Goal: Task Accomplishment & Management: Complete application form

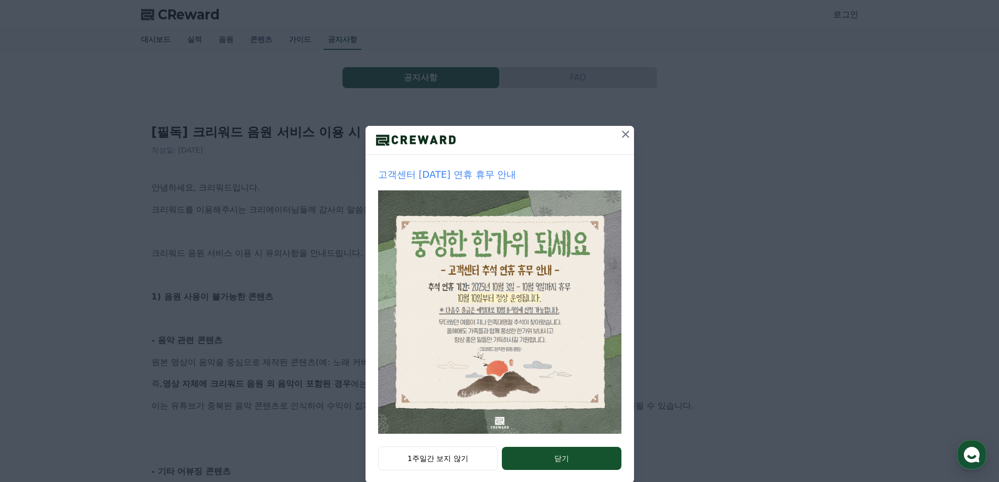
click at [623, 134] on icon at bounding box center [625, 134] width 13 height 13
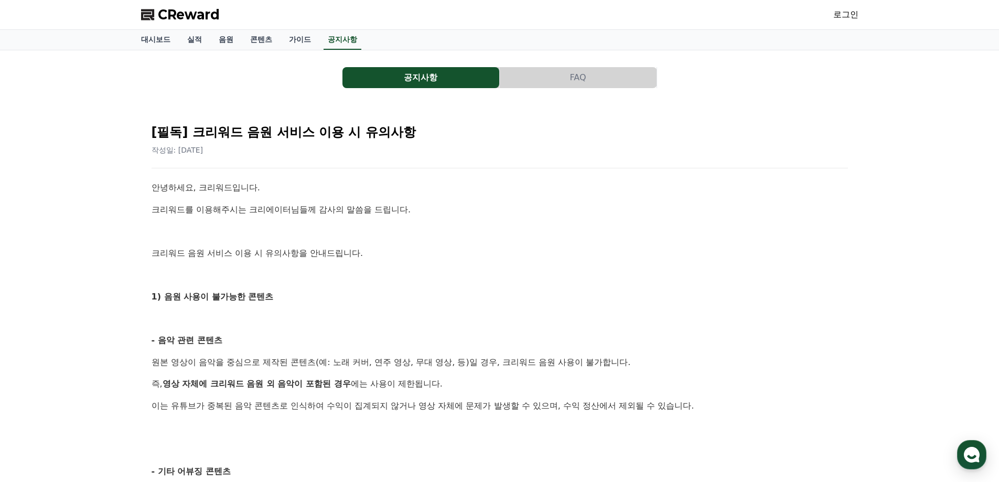
click at [841, 11] on link "로그인" at bounding box center [845, 14] width 25 height 13
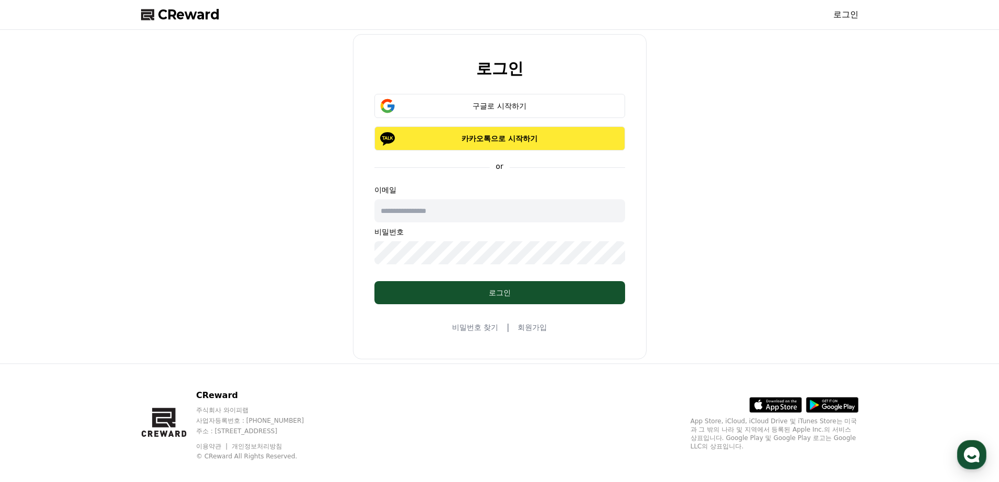
click at [510, 140] on p "카카오톡으로 시작하기" at bounding box center [500, 138] width 220 height 10
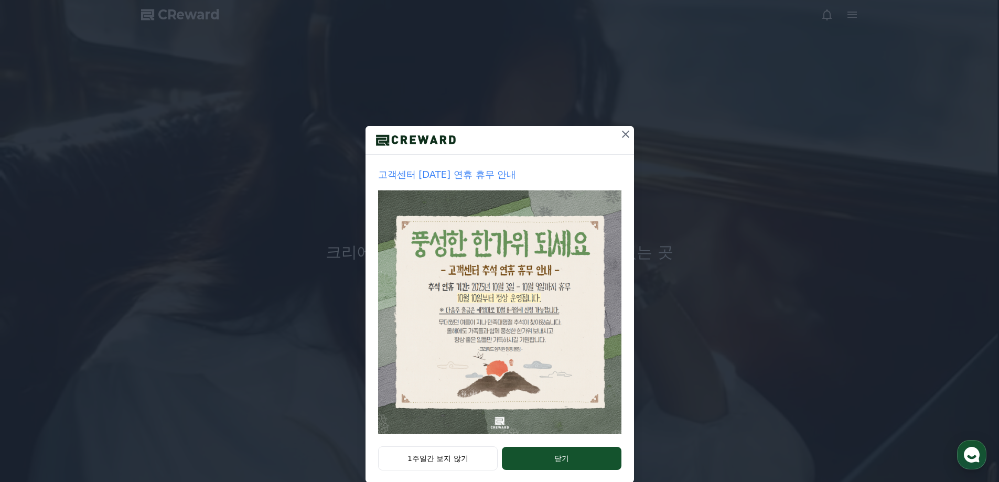
click at [527, 450] on button "닫기" at bounding box center [561, 458] width 119 height 23
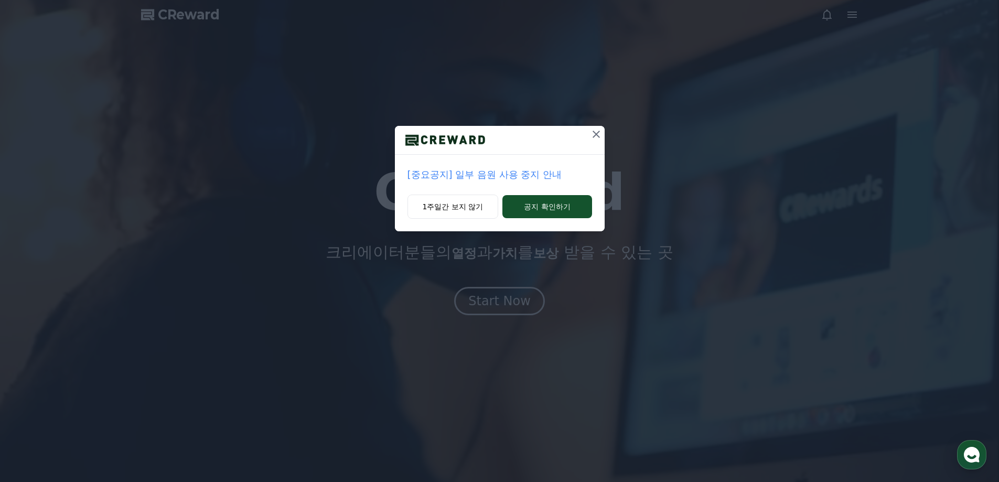
click at [491, 175] on p "[중요공지] 일부 음원 사용 중지 안내" at bounding box center [499, 174] width 185 height 15
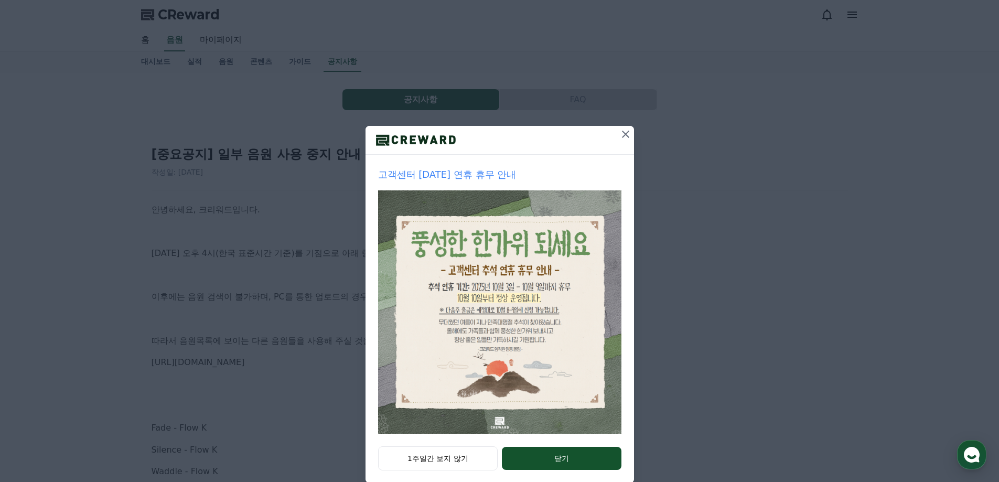
click at [621, 137] on icon at bounding box center [625, 134] width 13 height 13
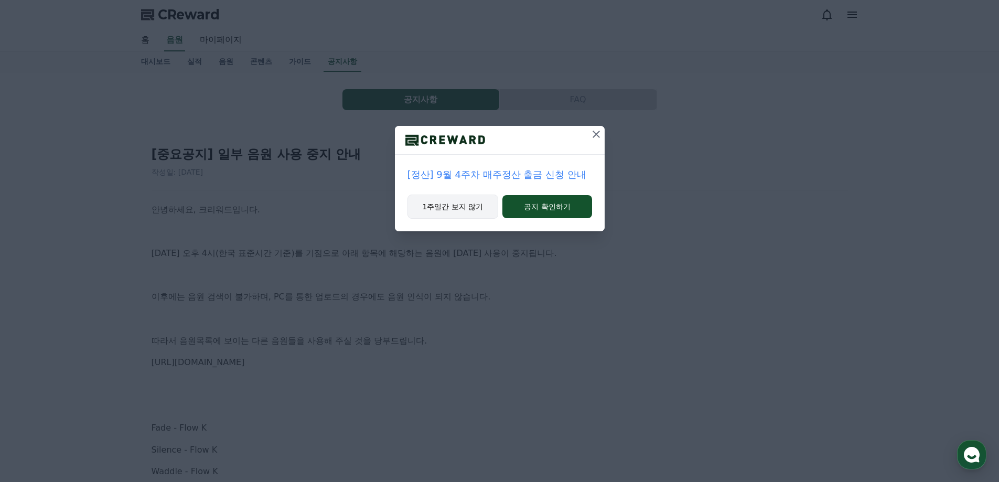
click at [485, 204] on button "1주일간 보지 않기" at bounding box center [452, 207] width 91 height 24
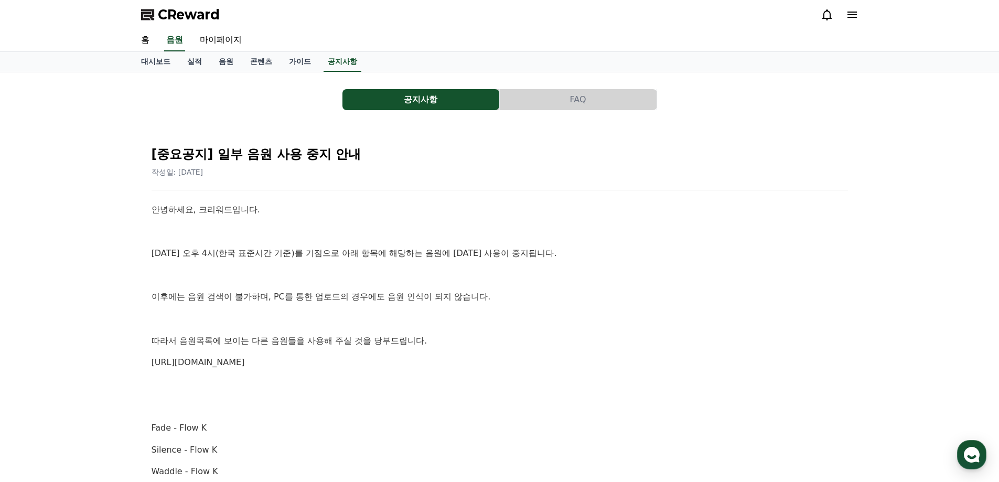
click at [407, 256] on p "10월 2일 오후 4시(한국 표준시간 기준)를 기점으로 아래 항목에 해당하는 음원에 대한 사용이 중지됩니다." at bounding box center [500, 253] width 696 height 14
click at [229, 43] on link "마이페이지" at bounding box center [220, 40] width 59 height 22
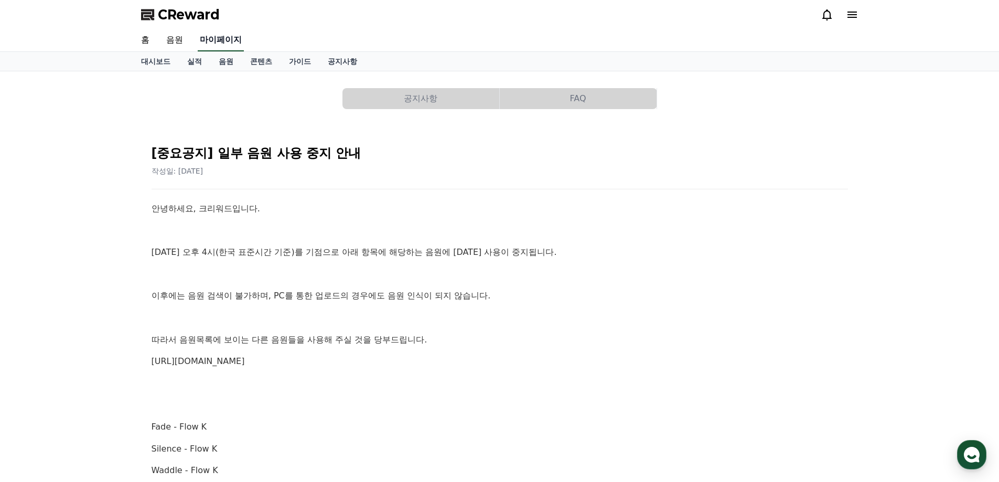
select select "**********"
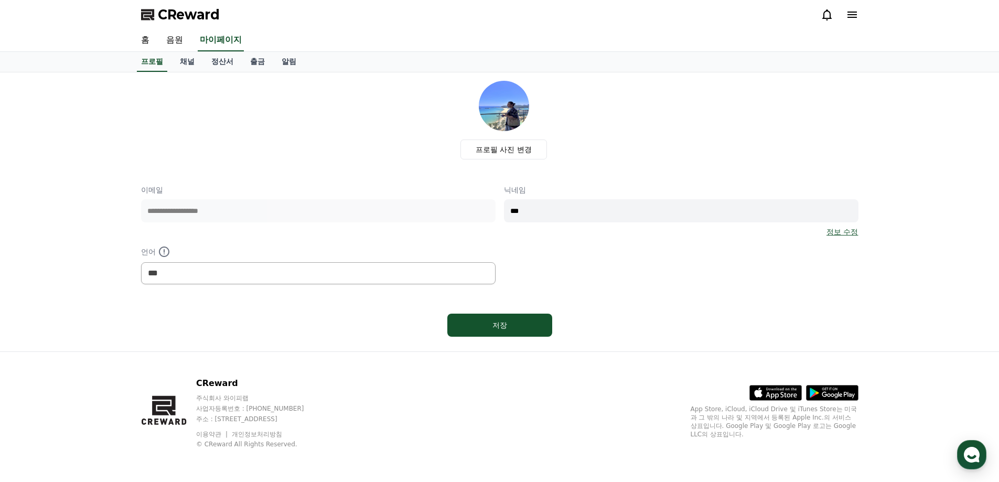
click at [357, 203] on div "**********" at bounding box center [499, 235] width 717 height 100
type input "***"
click at [514, 330] on div "저장" at bounding box center [499, 325] width 63 height 10
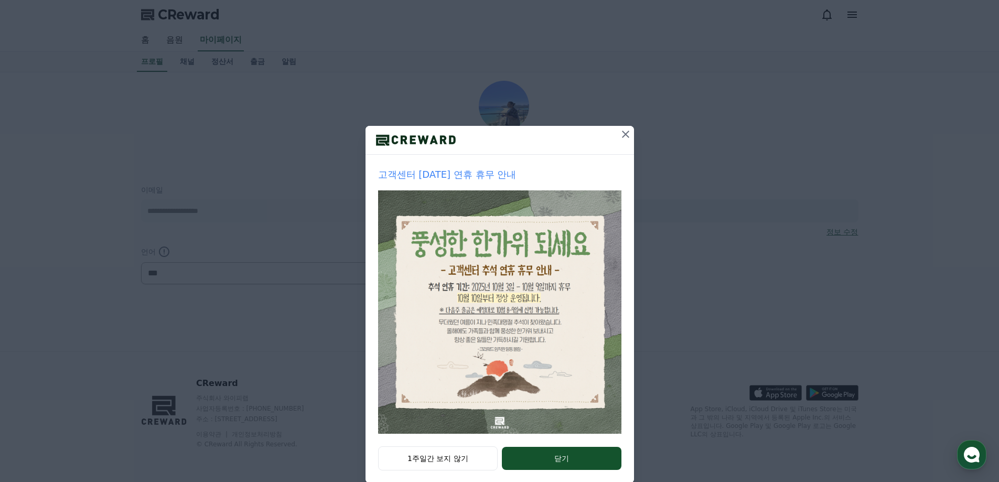
select select "**********"
click at [552, 463] on button "닫기" at bounding box center [561, 458] width 119 height 23
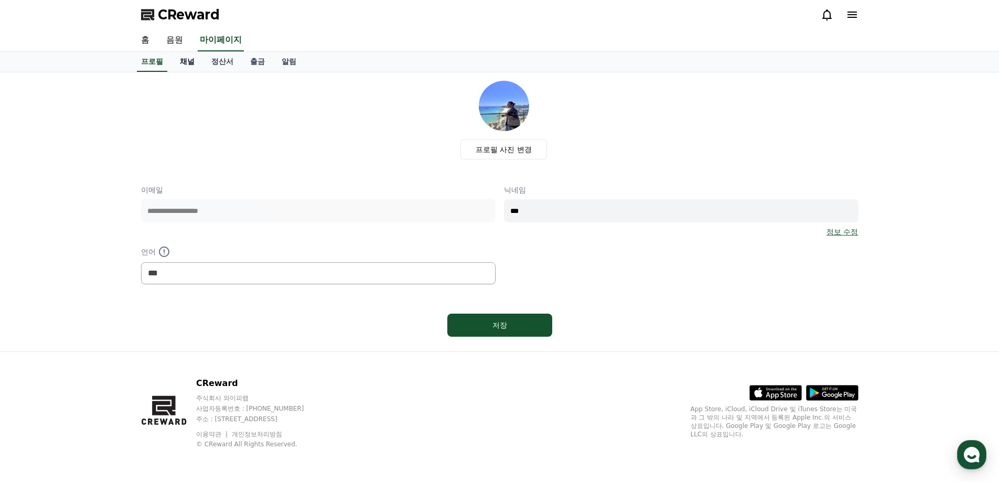
click at [182, 61] on link "채널" at bounding box center [186, 62] width 31 height 20
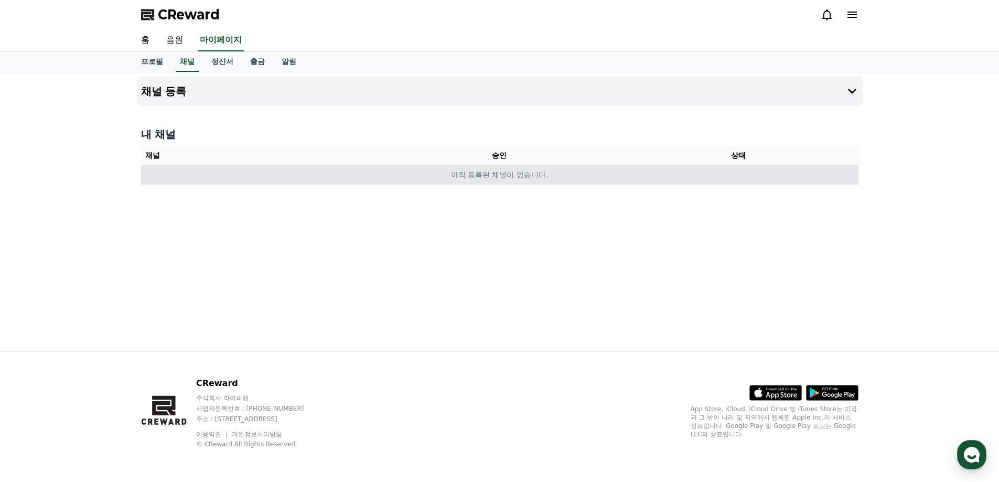
click at [501, 166] on td "아직 등록된 채널이 없습니다." at bounding box center [499, 174] width 717 height 19
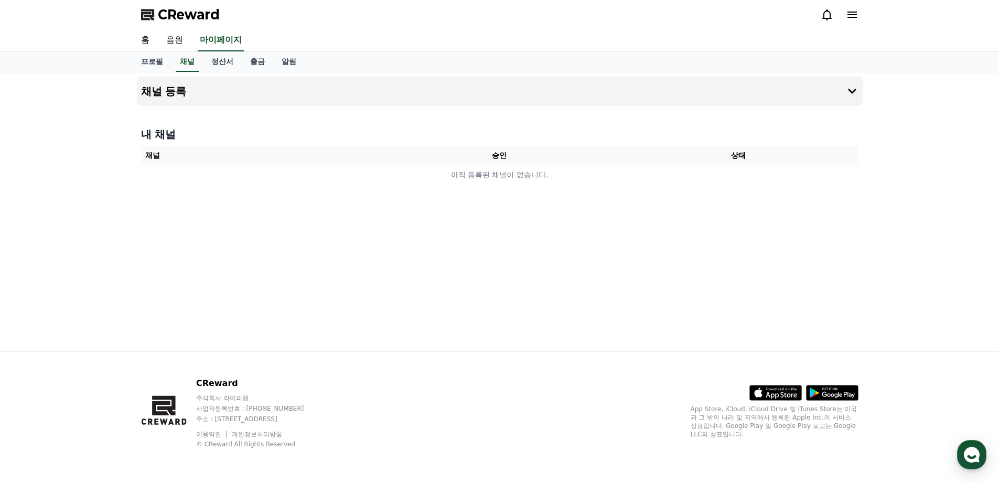
click at [491, 203] on div "채널 등록 내 채널 채널 승인 상태 아직 등록된 채널이 없습니다." at bounding box center [500, 211] width 734 height 279
click at [151, 42] on link "홈" at bounding box center [145, 40] width 25 height 22
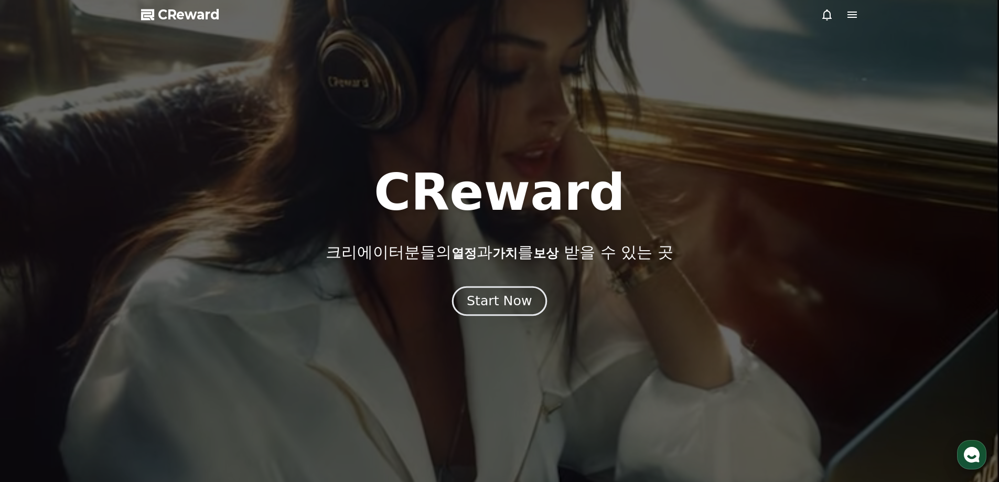
click at [492, 306] on div "Start Now" at bounding box center [499, 301] width 65 height 18
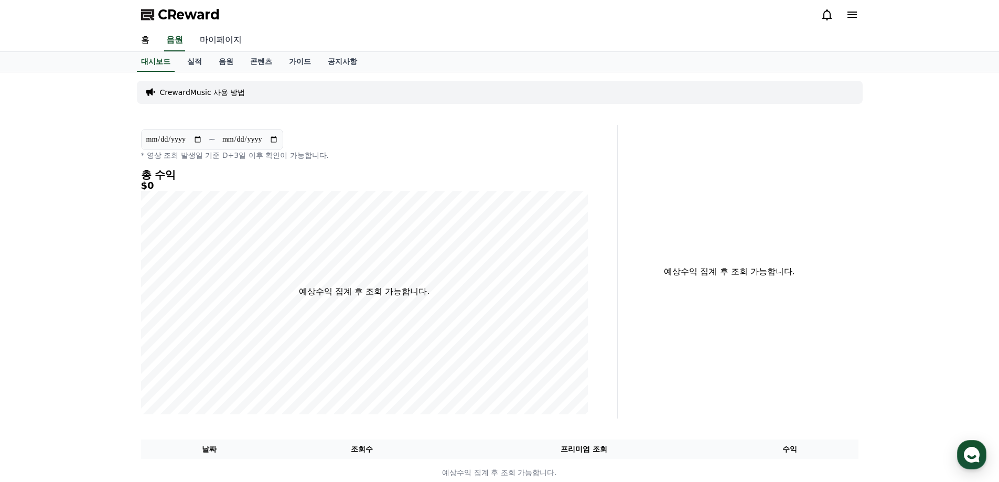
click at [215, 43] on link "마이페이지" at bounding box center [220, 40] width 59 height 22
select select "**********"
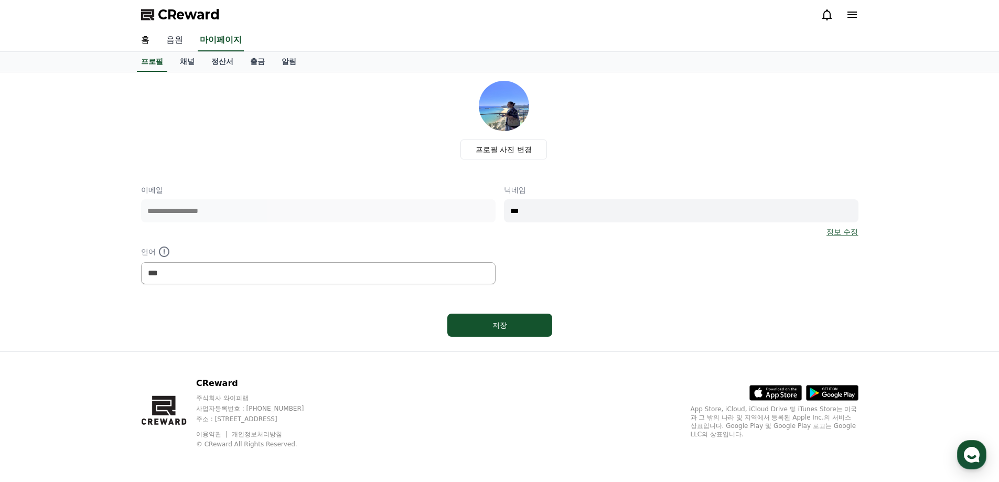
click at [181, 46] on link "음원" at bounding box center [175, 40] width 34 height 22
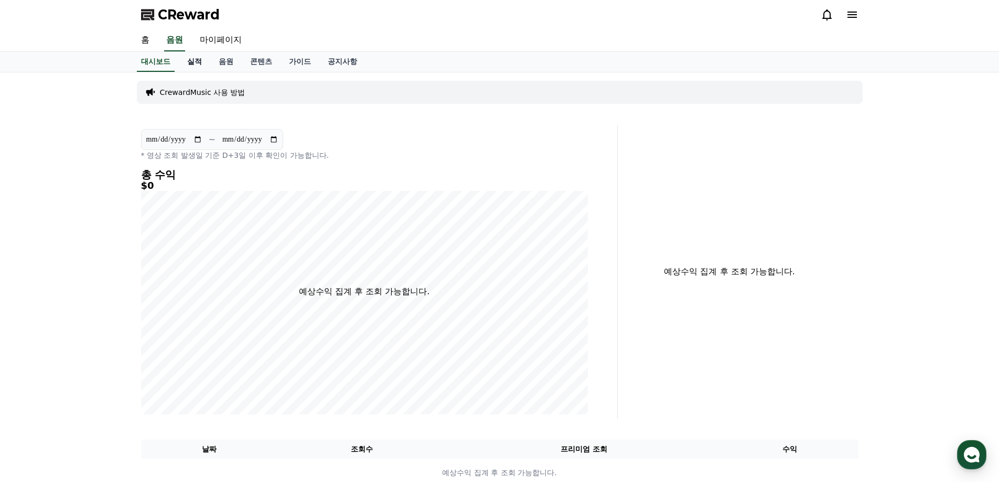
click at [199, 68] on link "실적" at bounding box center [194, 62] width 31 height 20
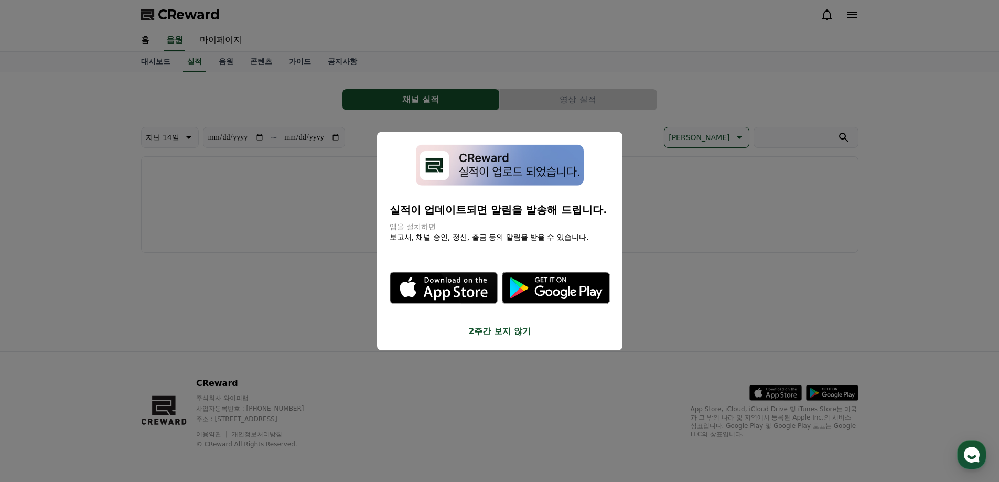
click at [513, 332] on button "2주간 보지 않기" at bounding box center [500, 331] width 220 height 13
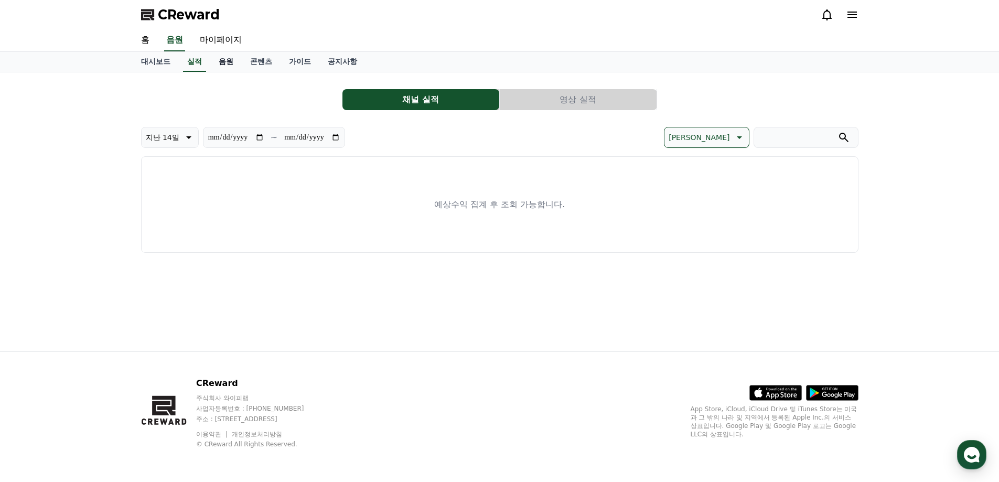
click at [231, 68] on link "음원" at bounding box center [225, 62] width 31 height 20
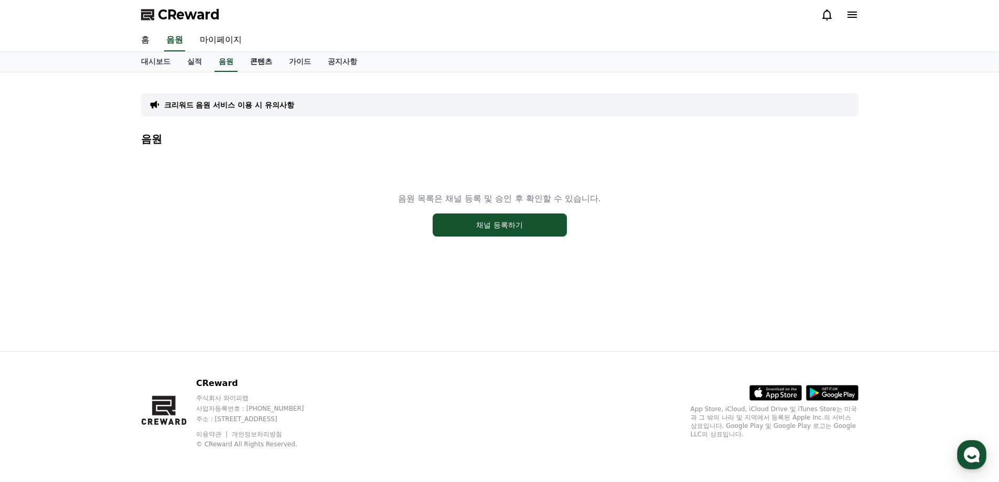
click at [273, 63] on link "콘텐츠" at bounding box center [261, 62] width 39 height 20
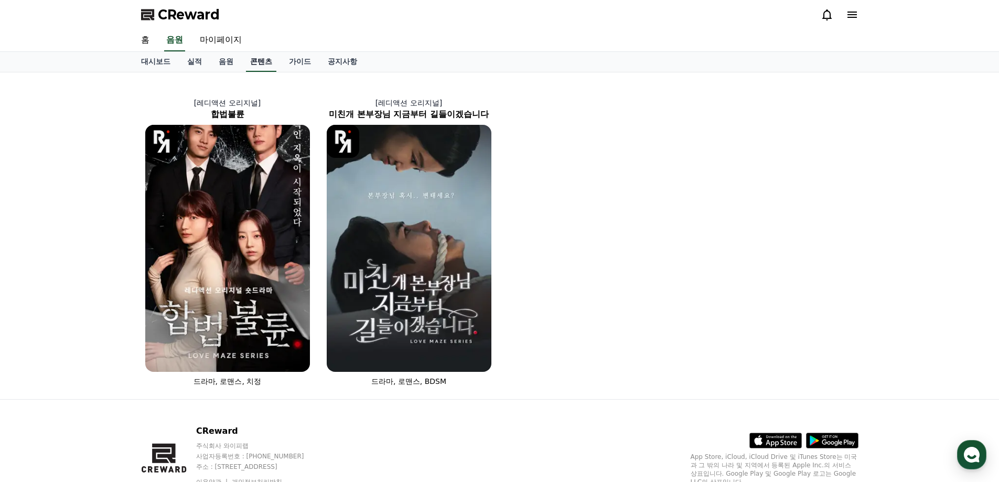
click at [255, 65] on link "콘텐츠" at bounding box center [261, 62] width 30 height 20
click at [212, 67] on link "음원" at bounding box center [225, 62] width 31 height 20
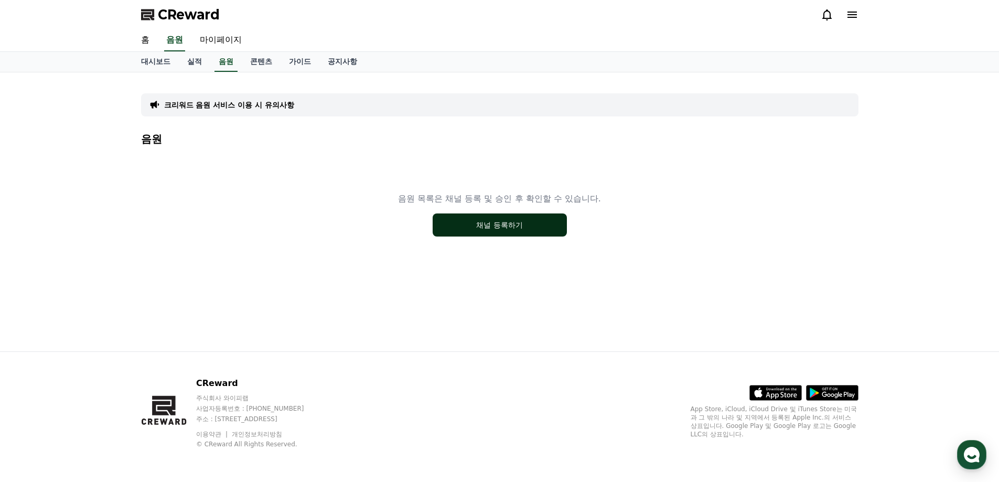
click at [507, 233] on button "채널 등록하기" at bounding box center [500, 224] width 134 height 23
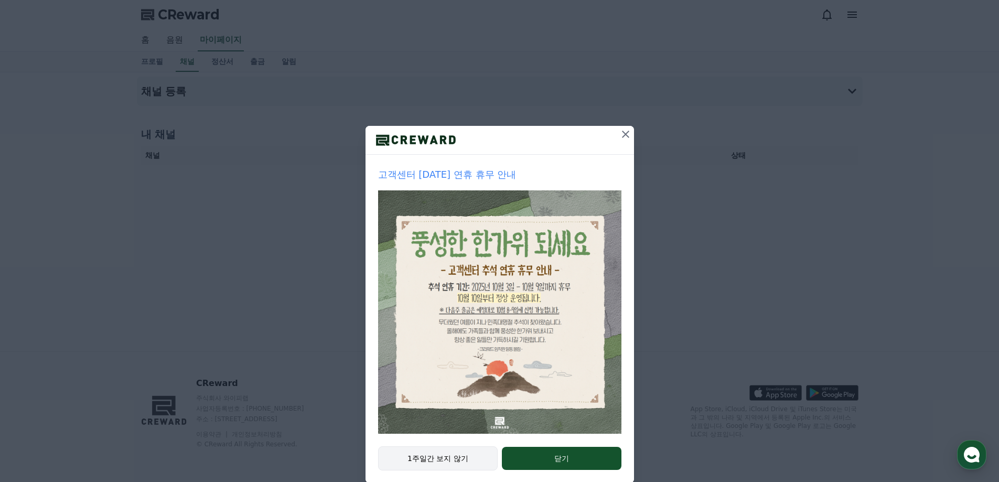
click at [468, 462] on button "1주일간 보지 않기" at bounding box center [438, 458] width 120 height 24
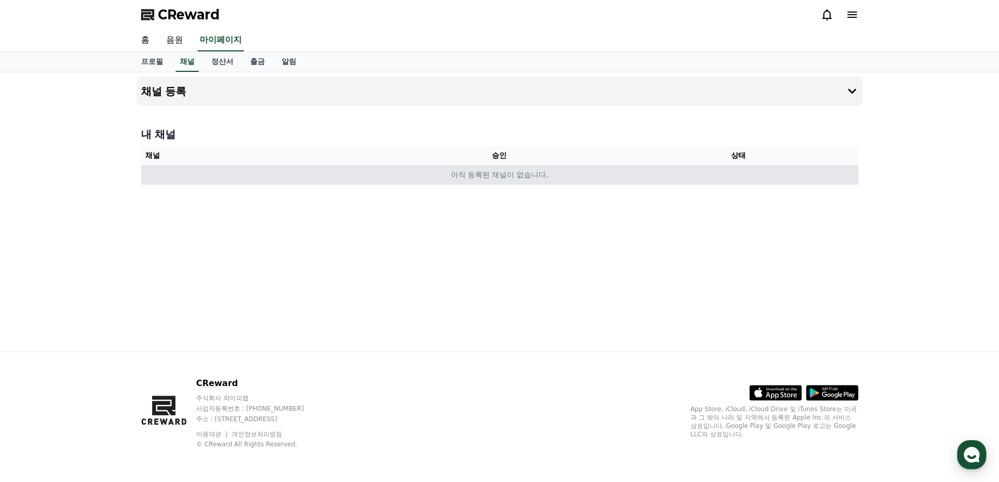
click at [518, 176] on td "아직 등록된 채널이 없습니다." at bounding box center [499, 174] width 717 height 19
click at [465, 171] on td "아직 등록된 채널이 없습니다." at bounding box center [499, 174] width 717 height 19
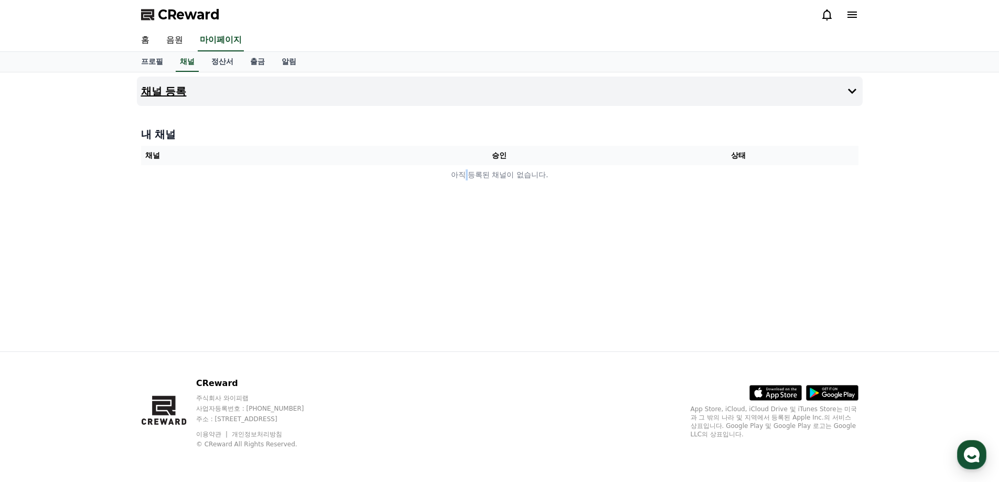
click at [785, 86] on button "채널 등록" at bounding box center [500, 91] width 726 height 29
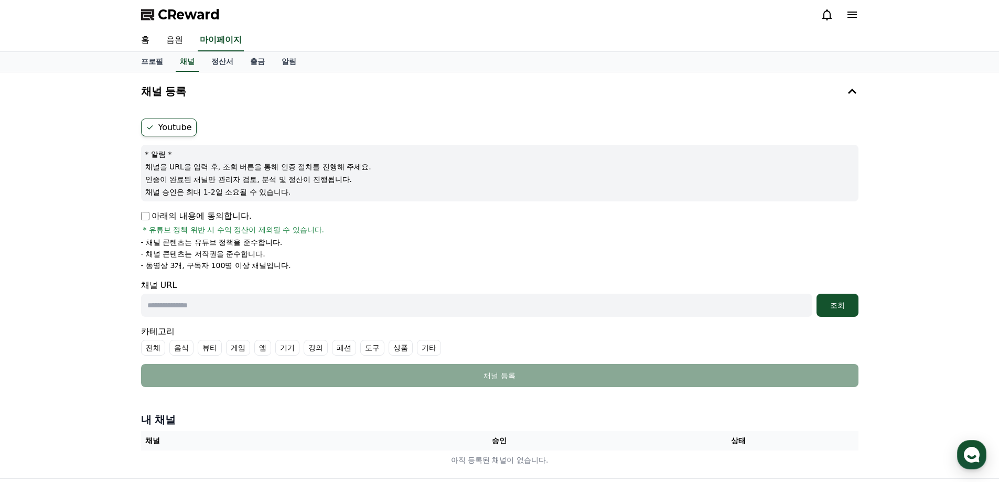
click at [181, 173] on div "* 알림 * 채널을 URL을 입력 후, 조회 버튼을 통해 인증 절차를 진행해 주세요. 인증이 완료된 채널만 관리자 검토, 분석 및 정산이 진행…" at bounding box center [499, 173] width 717 height 57
click at [184, 123] on label "Youtube" at bounding box center [169, 128] width 56 height 18
click at [352, 311] on input "text" at bounding box center [476, 305] width 671 height 23
paste input "**********"
type input "**********"
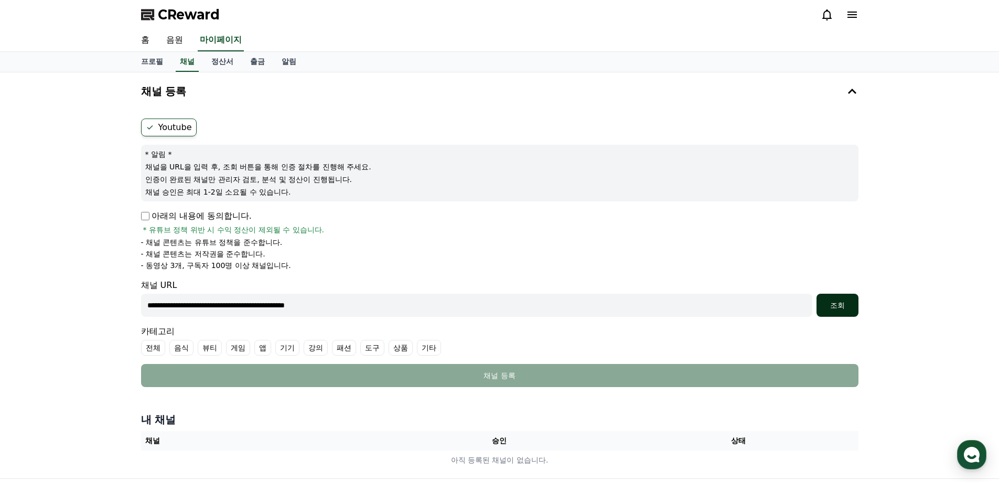
click at [838, 302] on div "조회" at bounding box center [838, 305] width 34 height 10
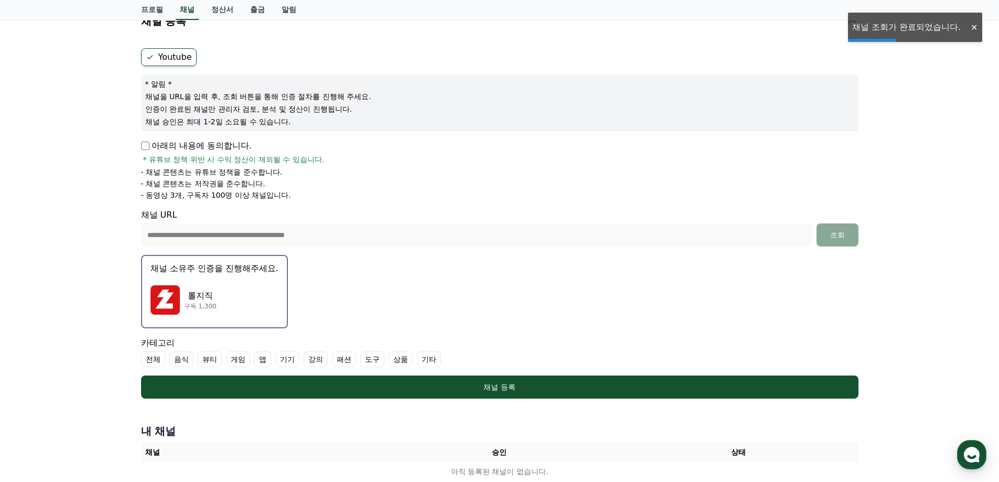
scroll to position [157, 0]
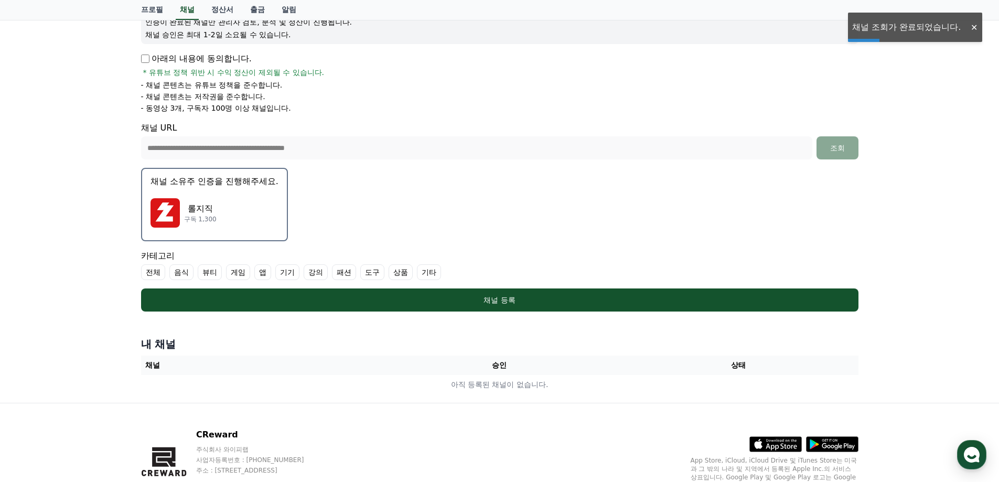
click at [265, 230] on div "롤지직 구독 1,300" at bounding box center [215, 213] width 128 height 42
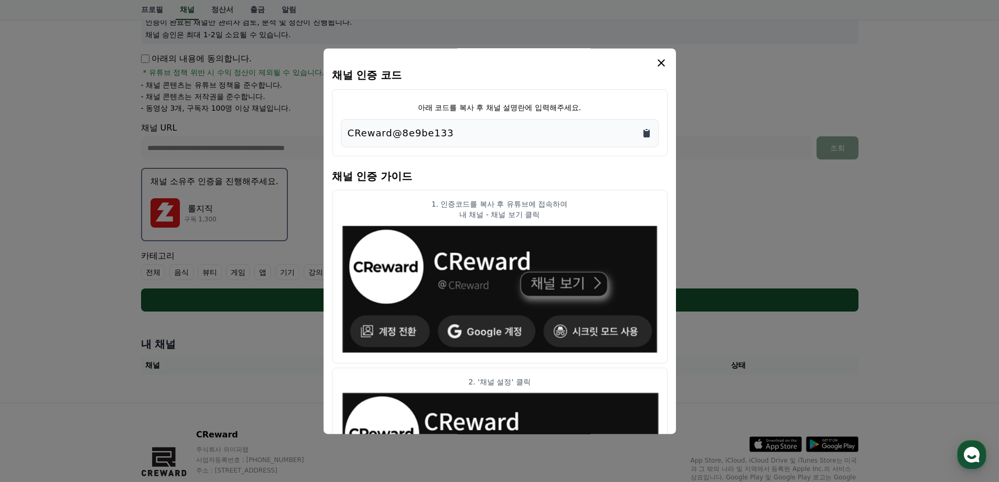
click at [646, 132] on icon "Copy to clipboard" at bounding box center [646, 134] width 6 height 8
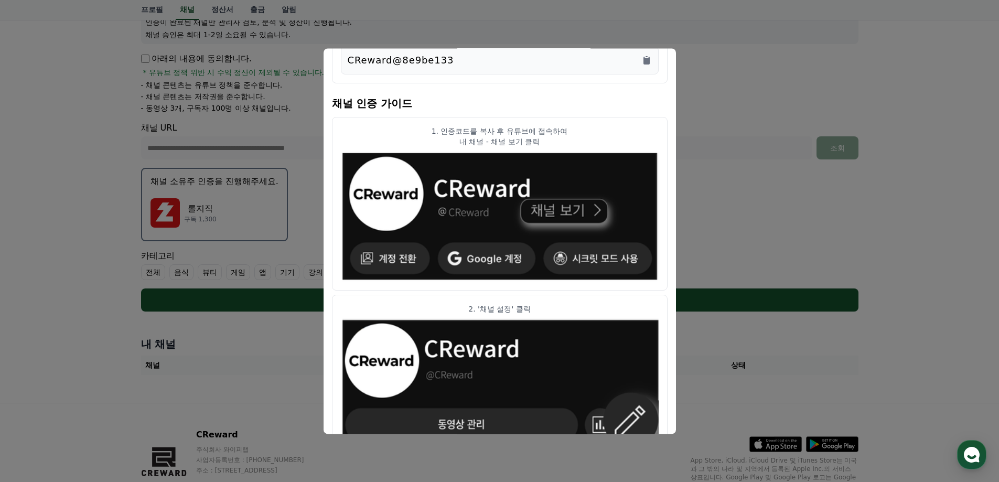
scroll to position [0, 0]
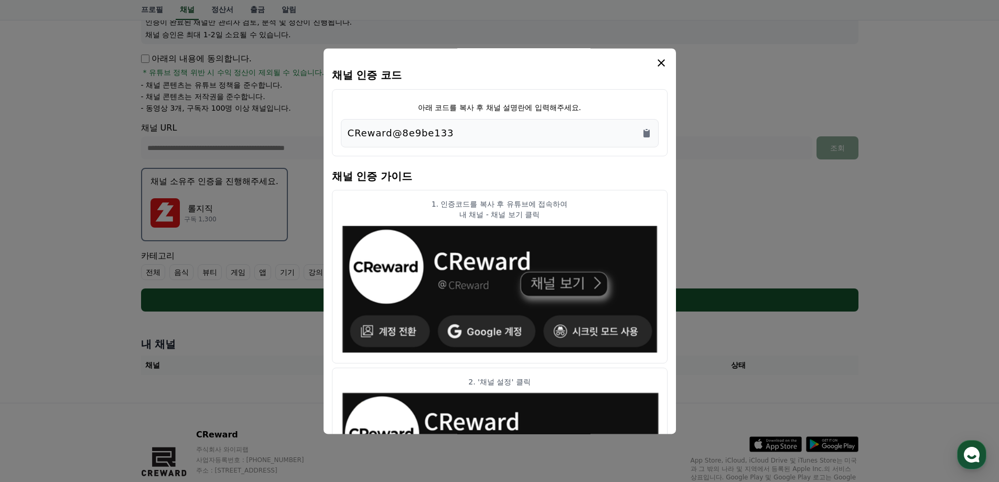
click at [666, 59] on icon "modal" at bounding box center [661, 63] width 13 height 13
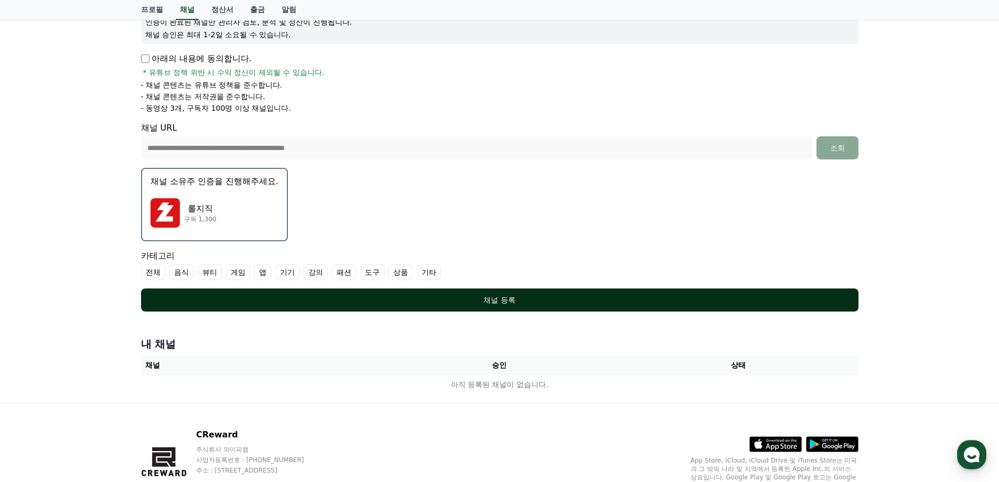
click at [457, 306] on button "채널 등록" at bounding box center [499, 299] width 717 height 23
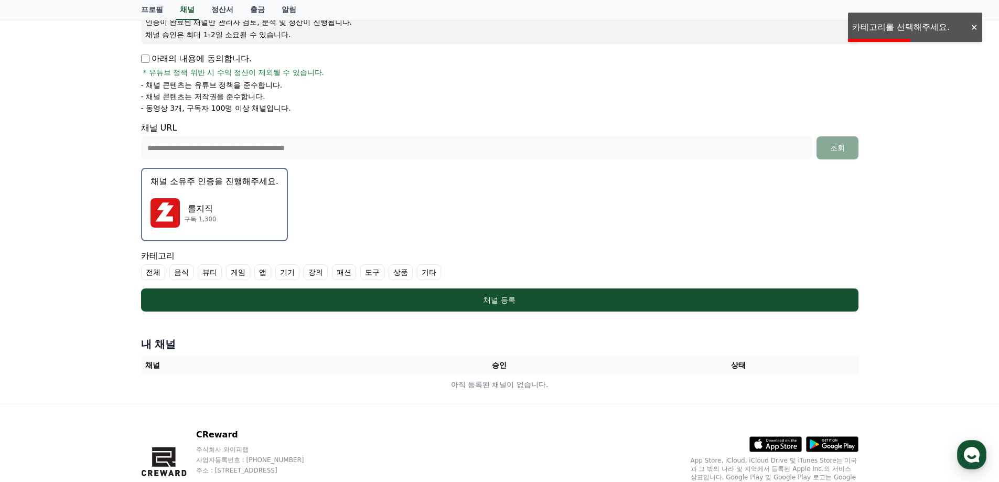
click at [238, 271] on label "게임" at bounding box center [238, 272] width 24 height 16
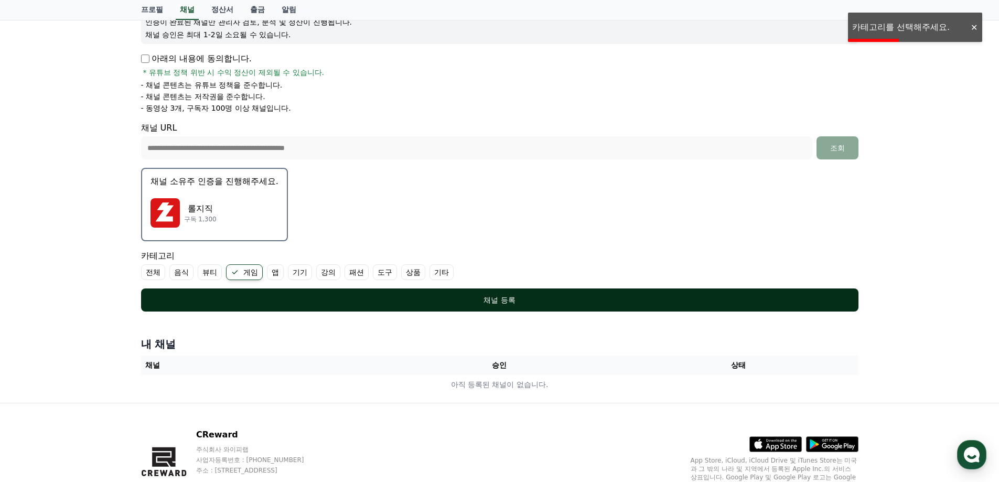
click at [336, 308] on button "채널 등록" at bounding box center [499, 299] width 717 height 23
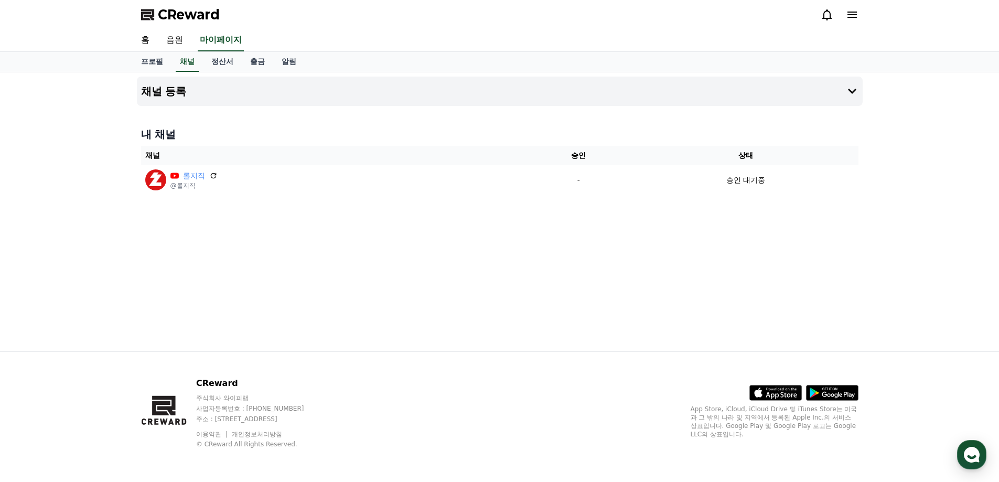
click at [180, 9] on span "CReward" at bounding box center [189, 14] width 62 height 17
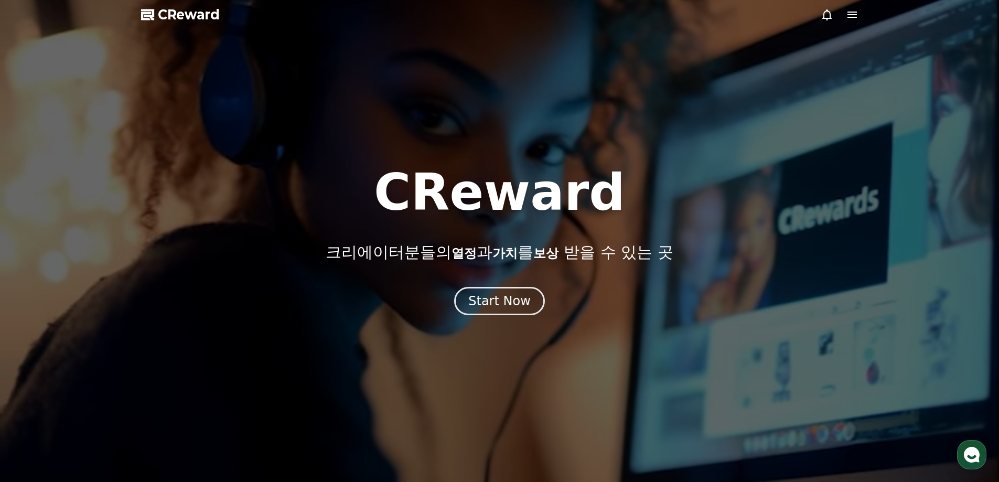
click at [203, 18] on span "CReward" at bounding box center [189, 14] width 62 height 17
